Goal: Information Seeking & Learning: Learn about a topic

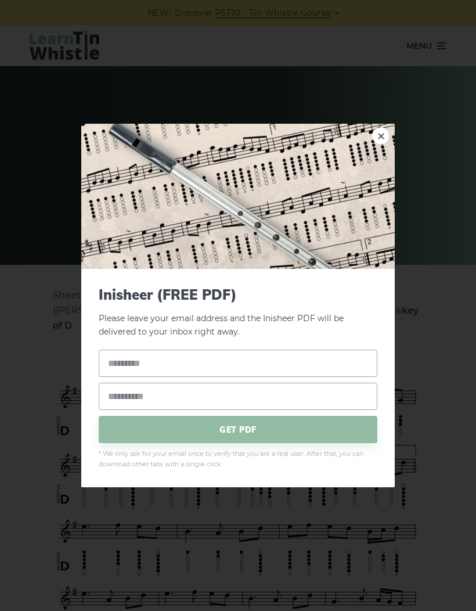
click at [408, 114] on div "× Inisheer (FREE PDF) Please leave your email address and the Inisheer PDF will…" at bounding box center [238, 305] width 476 height 611
click at [370, 132] on img at bounding box center [237, 196] width 313 height 145
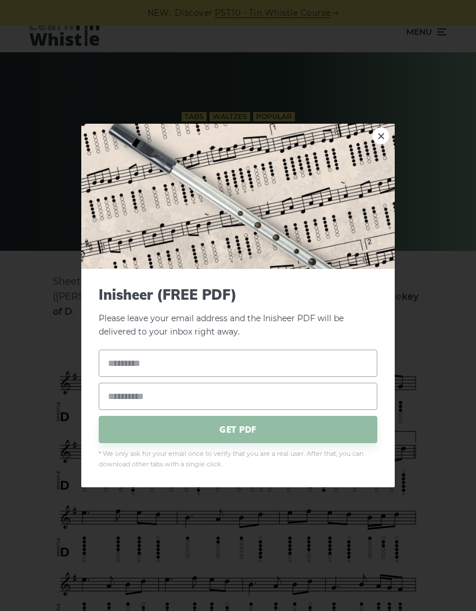
click at [378, 143] on link "×" at bounding box center [380, 135] width 17 height 17
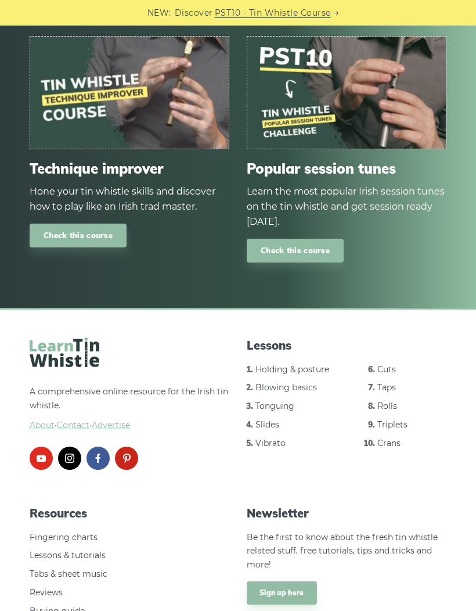
scroll to position [1482, 0]
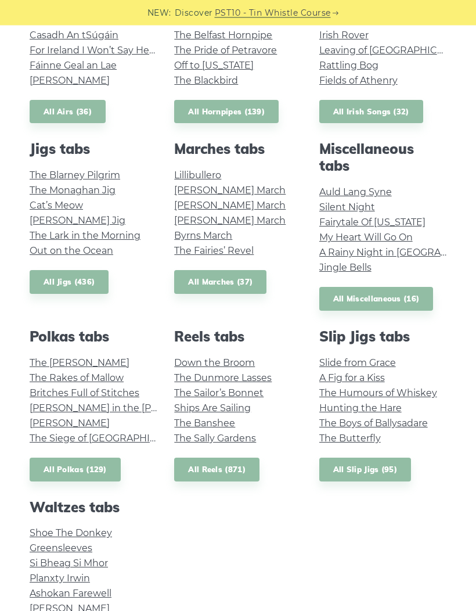
scroll to position [469, 0]
click at [63, 359] on link "The [PERSON_NAME]" at bounding box center [80, 362] width 100 height 11
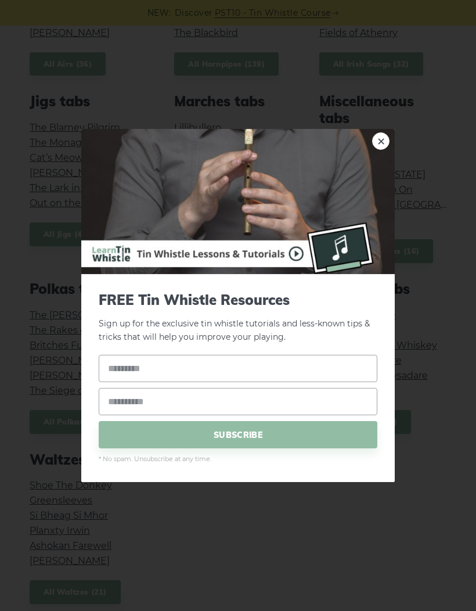
click at [378, 132] on link "×" at bounding box center [380, 140] width 17 height 17
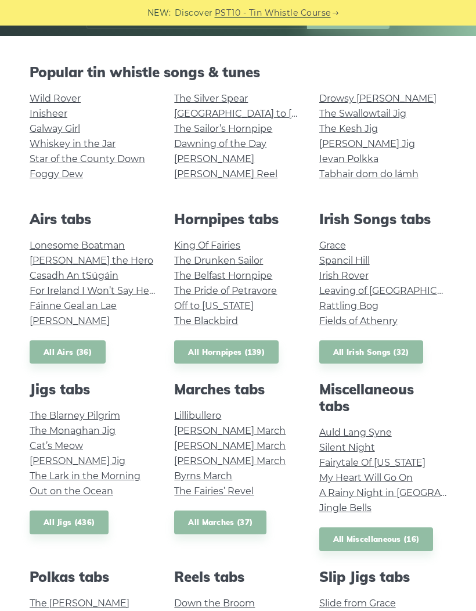
scroll to position [228, 0]
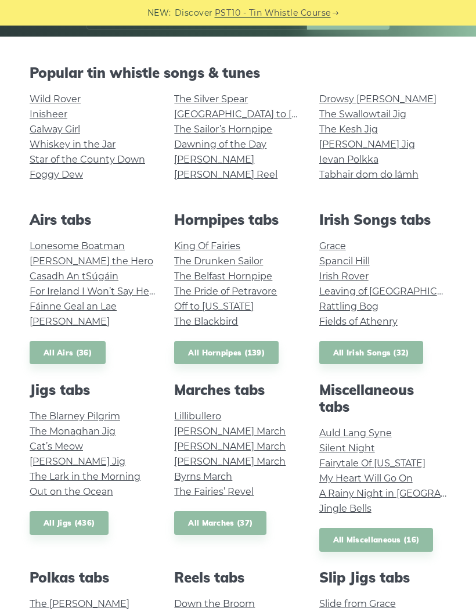
click at [336, 443] on link "Silent Night" at bounding box center [347, 447] width 56 height 11
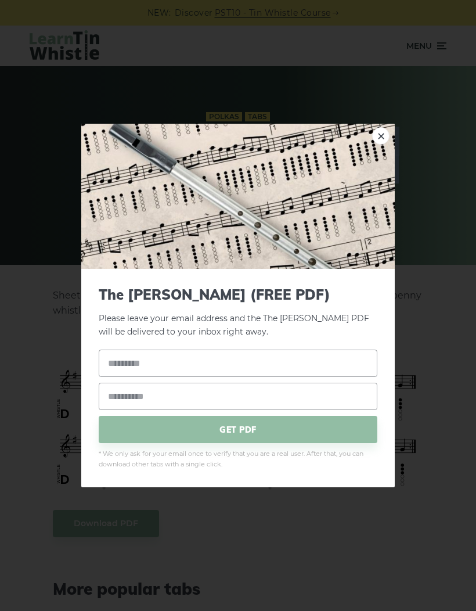
click at [441, 334] on div "× The Kerry Polka (FREE PDF) Please leave your email address and the The Kerry …" at bounding box center [238, 305] width 476 height 611
click at [380, 144] on link "×" at bounding box center [380, 135] width 17 height 17
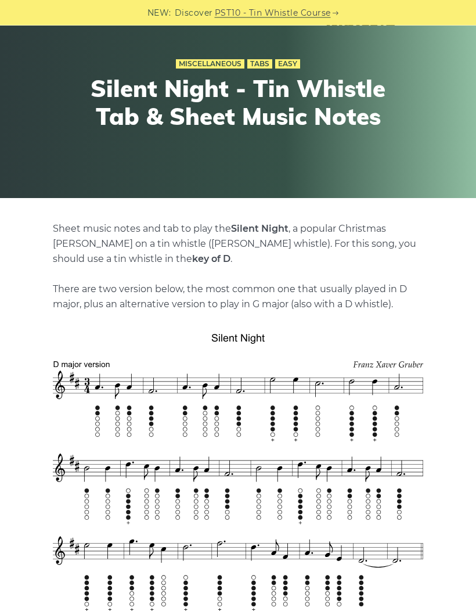
scroll to position [114, 0]
